Goal: Find specific page/section: Find specific page/section

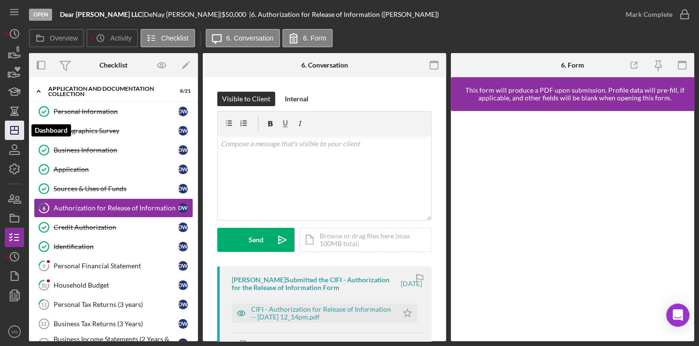
click at [14, 133] on icon "Icon/Dashboard" at bounding box center [14, 130] width 24 height 24
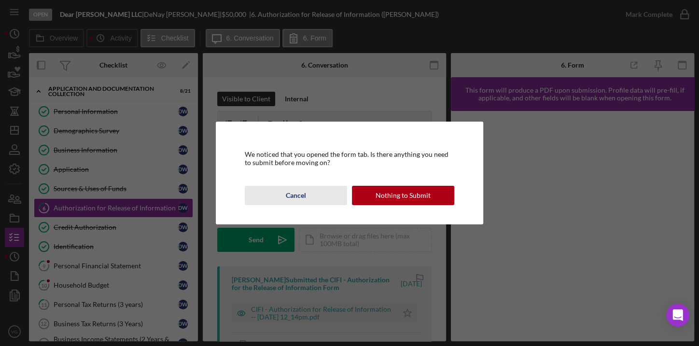
click at [299, 195] on div "Cancel" at bounding box center [296, 195] width 20 height 19
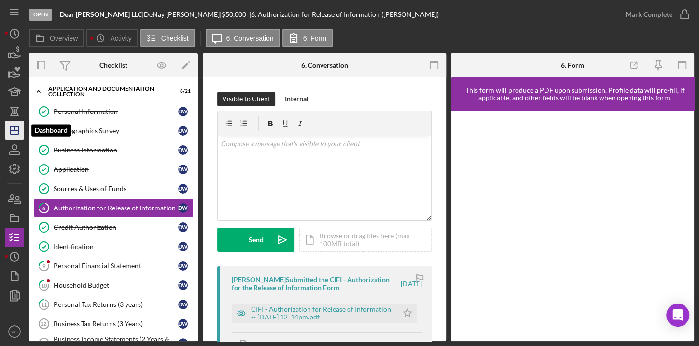
click at [12, 130] on line "button" at bounding box center [15, 130] width 8 height 0
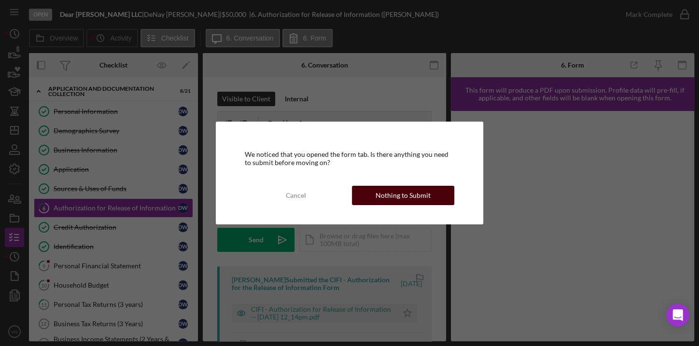
click at [405, 198] on div "Nothing to Submit" at bounding box center [403, 195] width 55 height 19
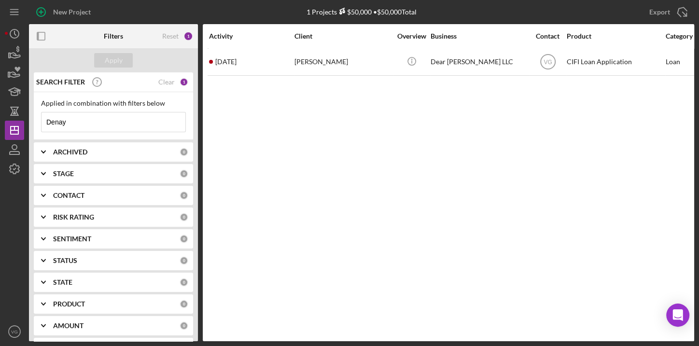
drag, startPoint x: 82, startPoint y: 125, endPoint x: 33, endPoint y: 120, distance: 49.0
click at [34, 120] on div "Applied in combination with filters below Denay Icon/Menu Close" at bounding box center [113, 116] width 159 height 48
type input "Jalen"
click at [148, 87] on div "SEARCH FILTER" at bounding box center [96, 82] width 125 height 24
click at [165, 84] on div "Clear" at bounding box center [166, 82] width 16 height 8
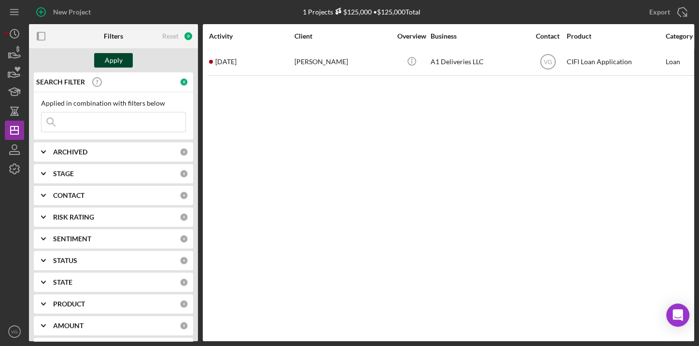
click at [110, 63] on div "Apply" at bounding box center [114, 60] width 18 height 14
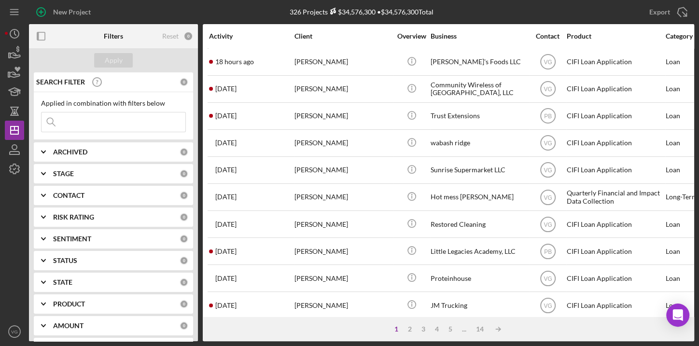
click at [106, 120] on input at bounding box center [114, 121] width 144 height 19
type input "jordan log"
click at [106, 57] on div "Apply" at bounding box center [114, 60] width 18 height 14
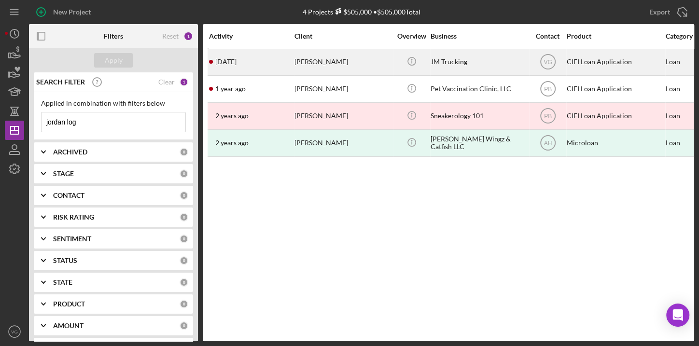
click at [319, 63] on div "[PERSON_NAME]" at bounding box center [342, 62] width 97 height 26
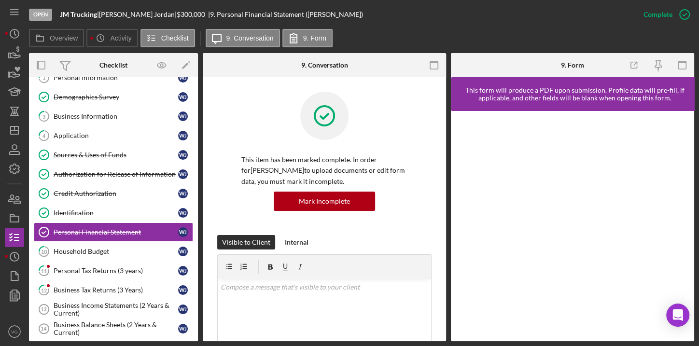
scroll to position [54, 0]
